Goal: Information Seeking & Learning: Learn about a topic

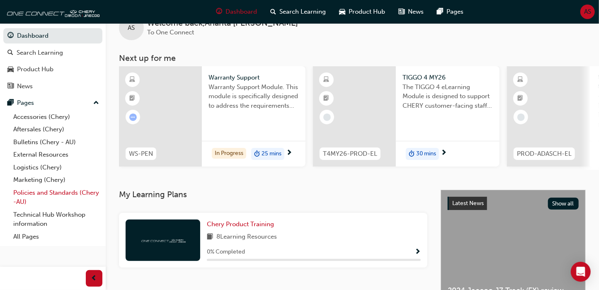
scroll to position [33, 0]
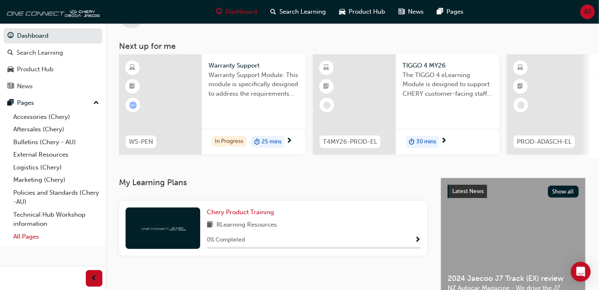
click at [33, 237] on link "All Pages" at bounding box center [56, 236] width 92 height 13
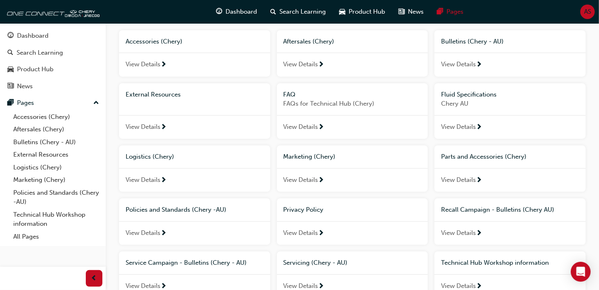
scroll to position [176, 0]
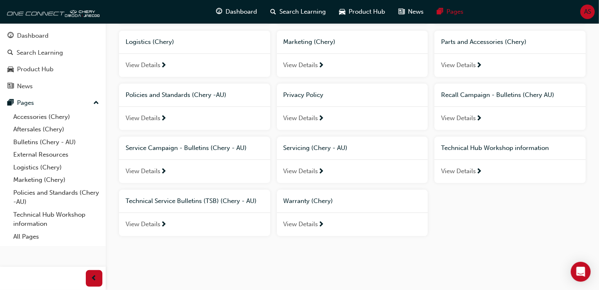
click at [316, 224] on span "View Details" at bounding box center [300, 225] width 35 height 10
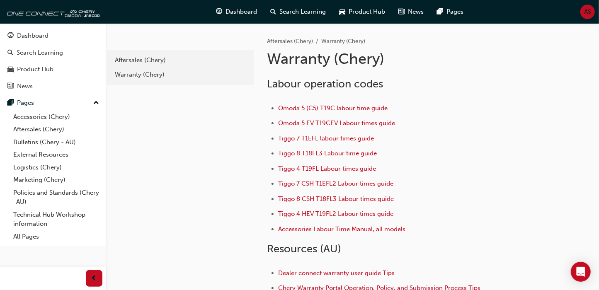
click at [508, 145] on ul "Omoda 5 (C5) T19C labour time guide Omoda 5 EV T19CEV Labour times guide Tiggo …" at bounding box center [401, 169] width 269 height 133
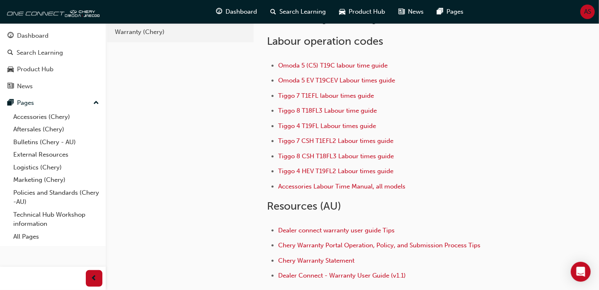
scroll to position [133, 0]
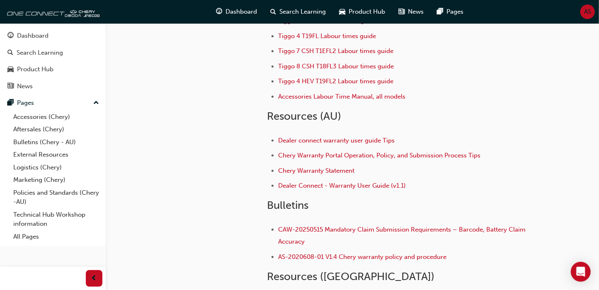
click at [493, 101] on li "Accessories Labour Time Manual, all models ​" at bounding box center [407, 98] width 258 height 12
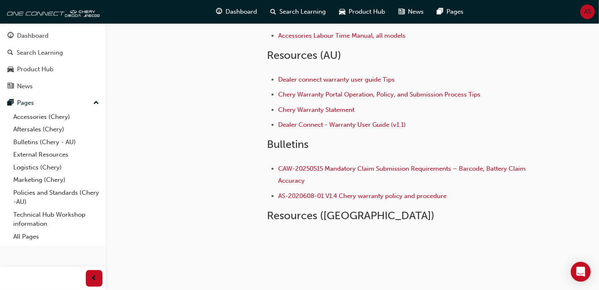
scroll to position [199, 0]
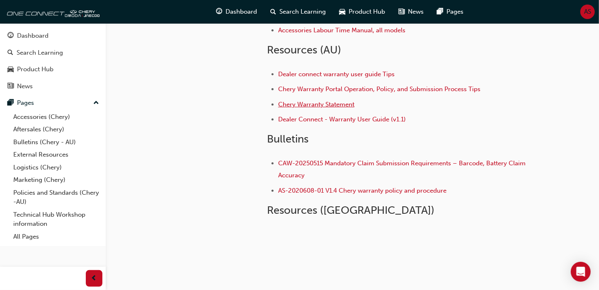
click at [350, 105] on span "Chery Warranty Statement" at bounding box center [316, 104] width 76 height 7
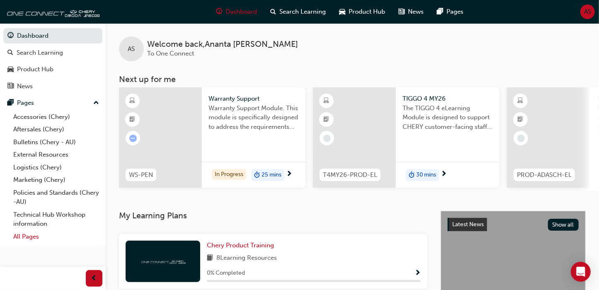
click at [26, 233] on link "All Pages" at bounding box center [56, 236] width 92 height 13
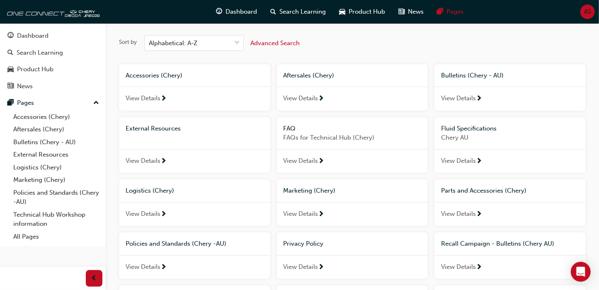
scroll to position [11, 0]
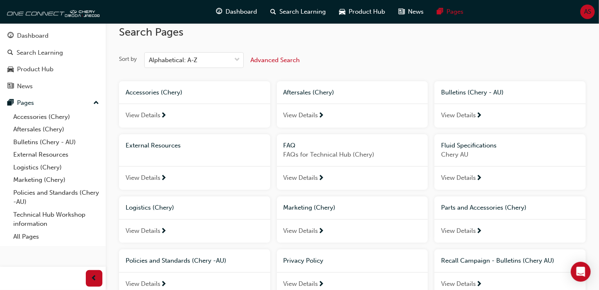
click at [308, 92] on span "Aftersales (Chery)" at bounding box center [308, 92] width 51 height 7
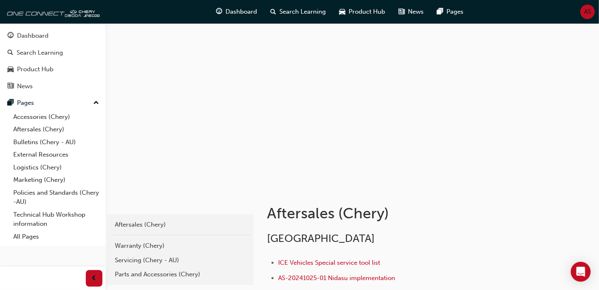
click at [442, 218] on h1 "Aftersales (Chery)" at bounding box center [401, 213] width 269 height 18
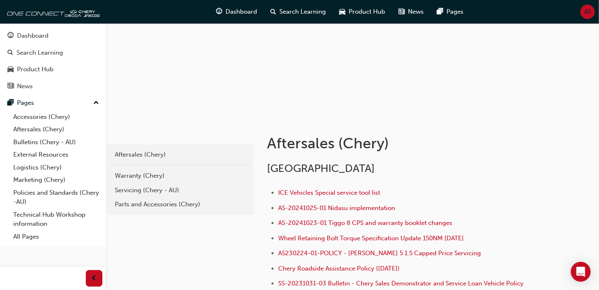
scroll to position [62, 0]
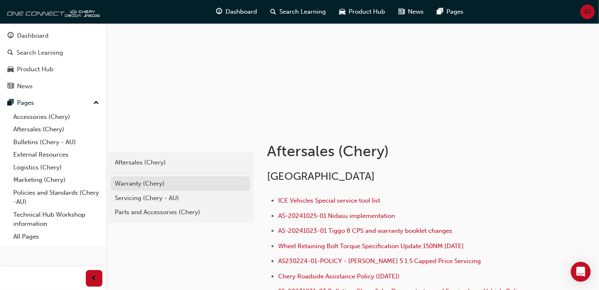
click at [140, 184] on div "Warranty (Chery)" at bounding box center [180, 184] width 131 height 10
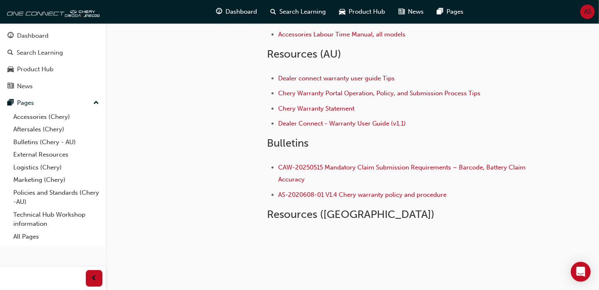
scroll to position [199, 0]
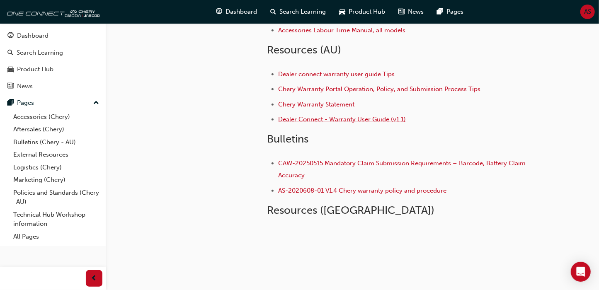
click at [345, 121] on span "Dealer Connect - Warranty User Guide (v1.1)" at bounding box center [342, 119] width 128 height 7
